Goal: Find specific page/section: Find specific page/section

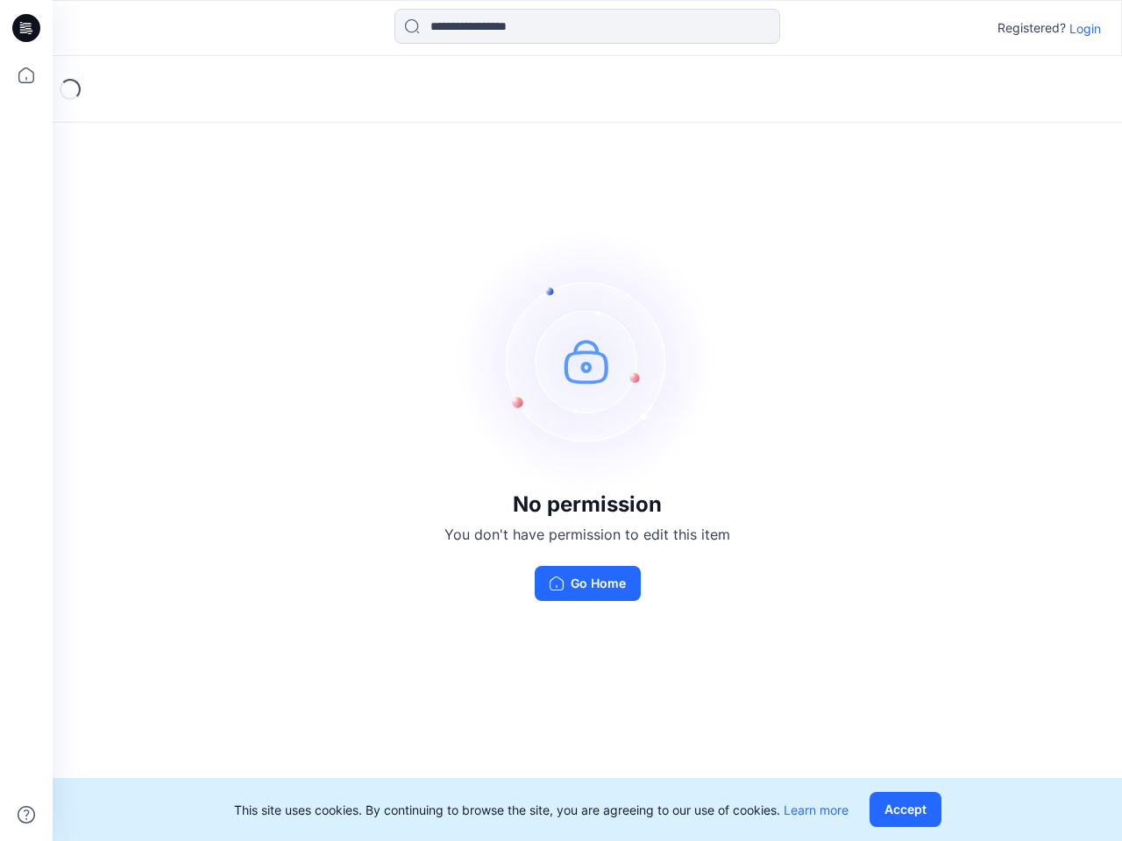
click at [561, 421] on img at bounding box center [587, 361] width 263 height 263
click at [27, 28] on icon at bounding box center [28, 28] width 7 height 1
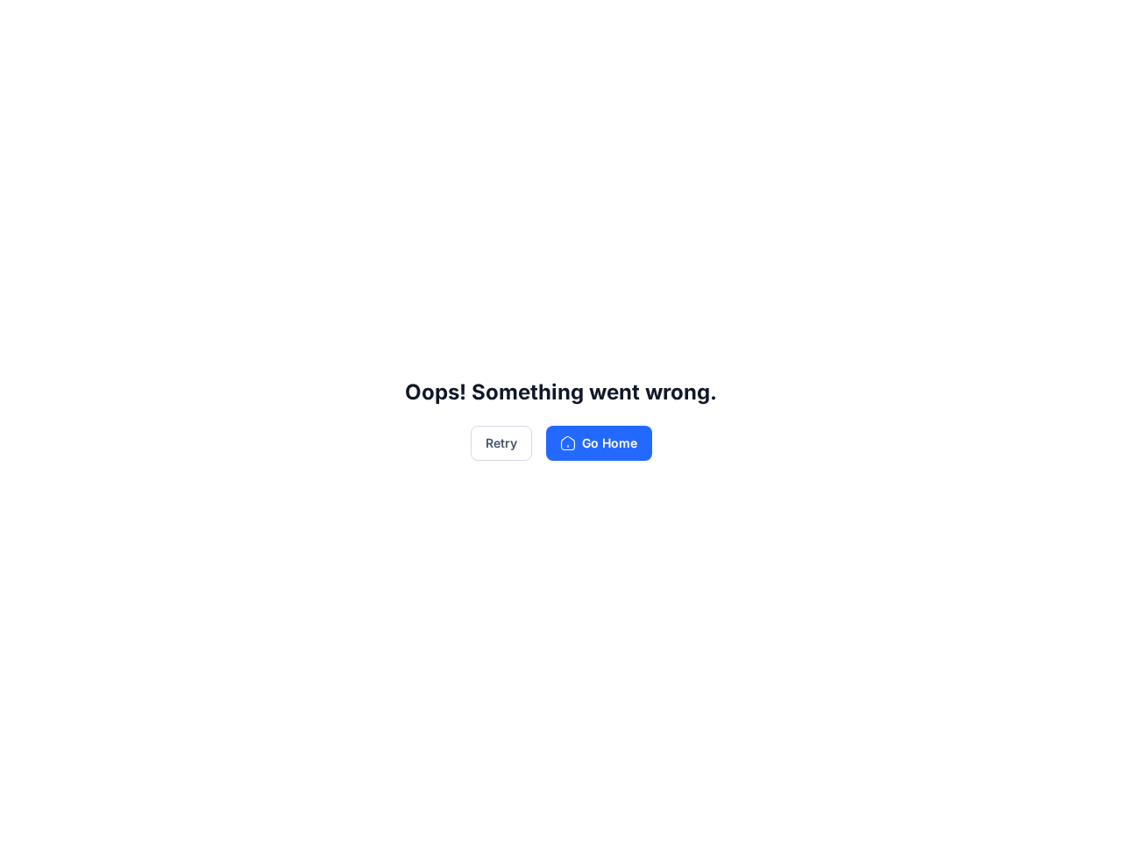
click at [26, 75] on div "Oops! Something went wrong. Retry Go Home" at bounding box center [561, 420] width 1122 height 841
click at [26, 815] on div "Oops! Something went wrong. Retry Go Home" at bounding box center [561, 420] width 1122 height 841
click at [587, 26] on div "Oops! Something went wrong. Retry Go Home" at bounding box center [561, 420] width 1122 height 841
click at [1085, 28] on div "Oops! Something went wrong. Retry Go Home" at bounding box center [561, 420] width 1122 height 841
click at [909, 810] on div "Oops! Something went wrong. Retry Go Home" at bounding box center [561, 420] width 1122 height 841
